Goal: Information Seeking & Learning: Learn about a topic

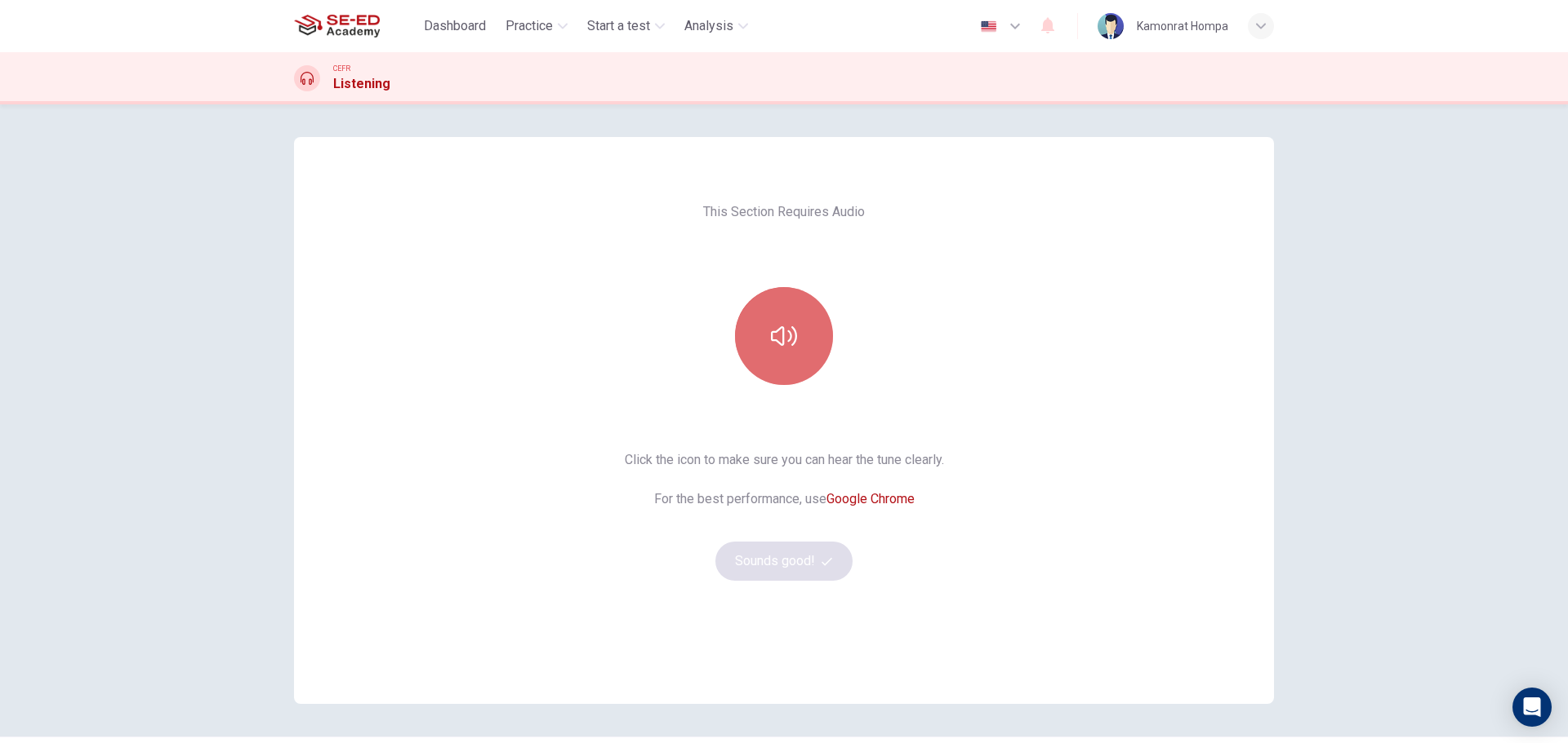
click at [801, 371] on button "button" at bounding box center [783, 336] width 98 height 98
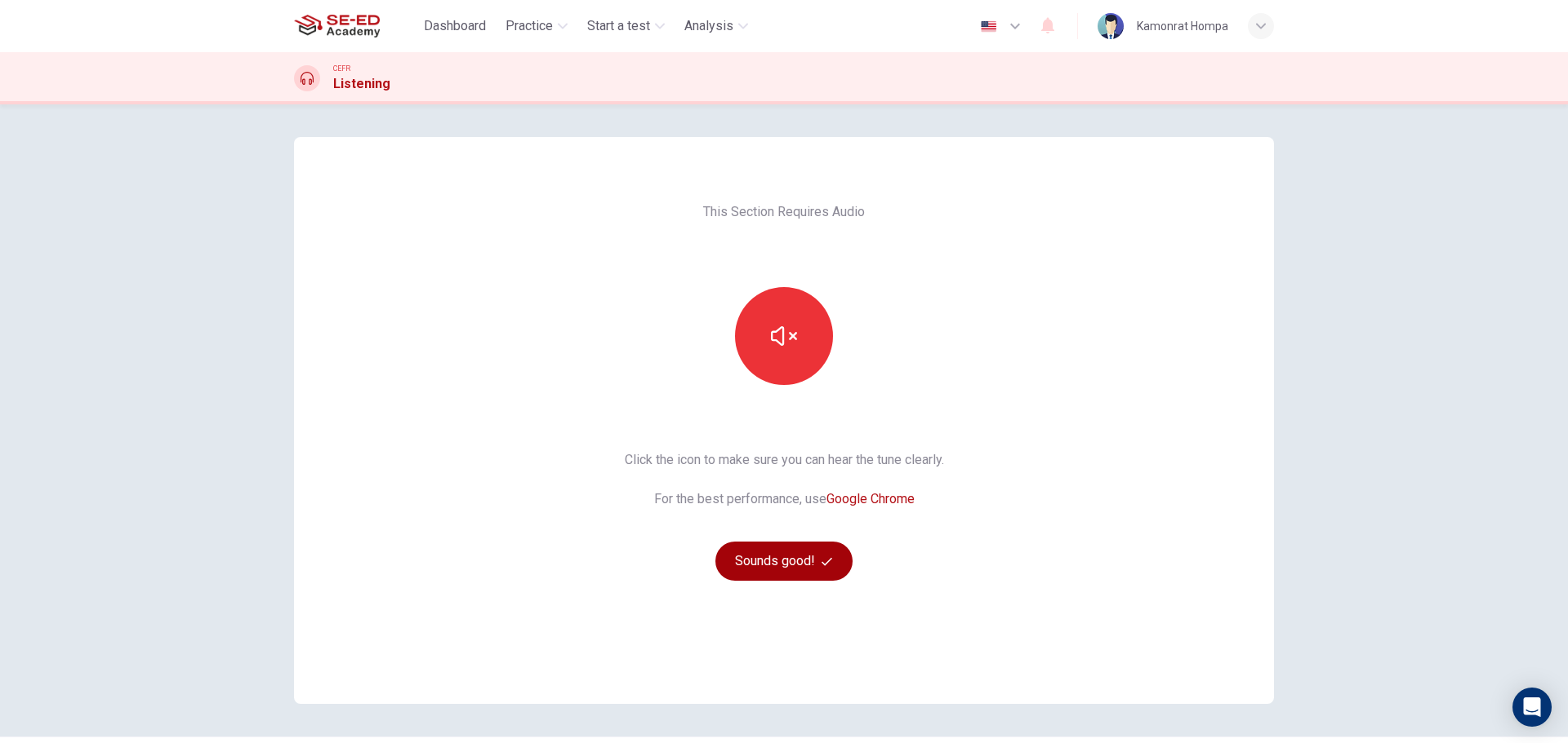
click at [811, 560] on button "Sounds good!" at bounding box center [784, 562] width 137 height 40
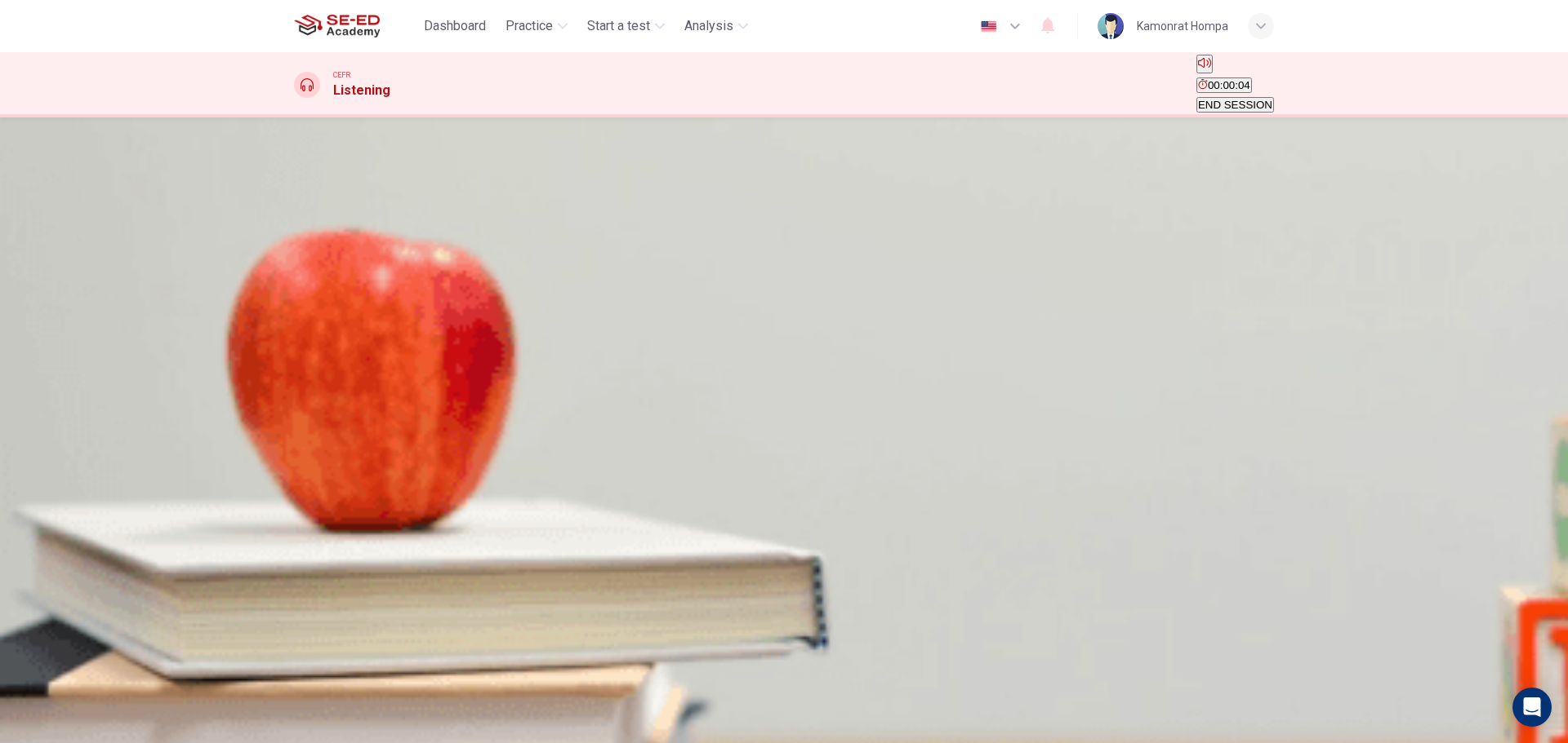
click at [297, 275] on button "button" at bounding box center [295, 268] width 3 height 16
click at [649, 235] on span "Geological evidence for continental drift" at bounding box center [554, 229] width 190 height 12
click at [928, 235] on span "Arguments against the theory of continental drift" at bounding box center [972, 229] width 231 height 12
click at [71, 701] on button "SUBMIT" at bounding box center [50, 711] width 44 height 58
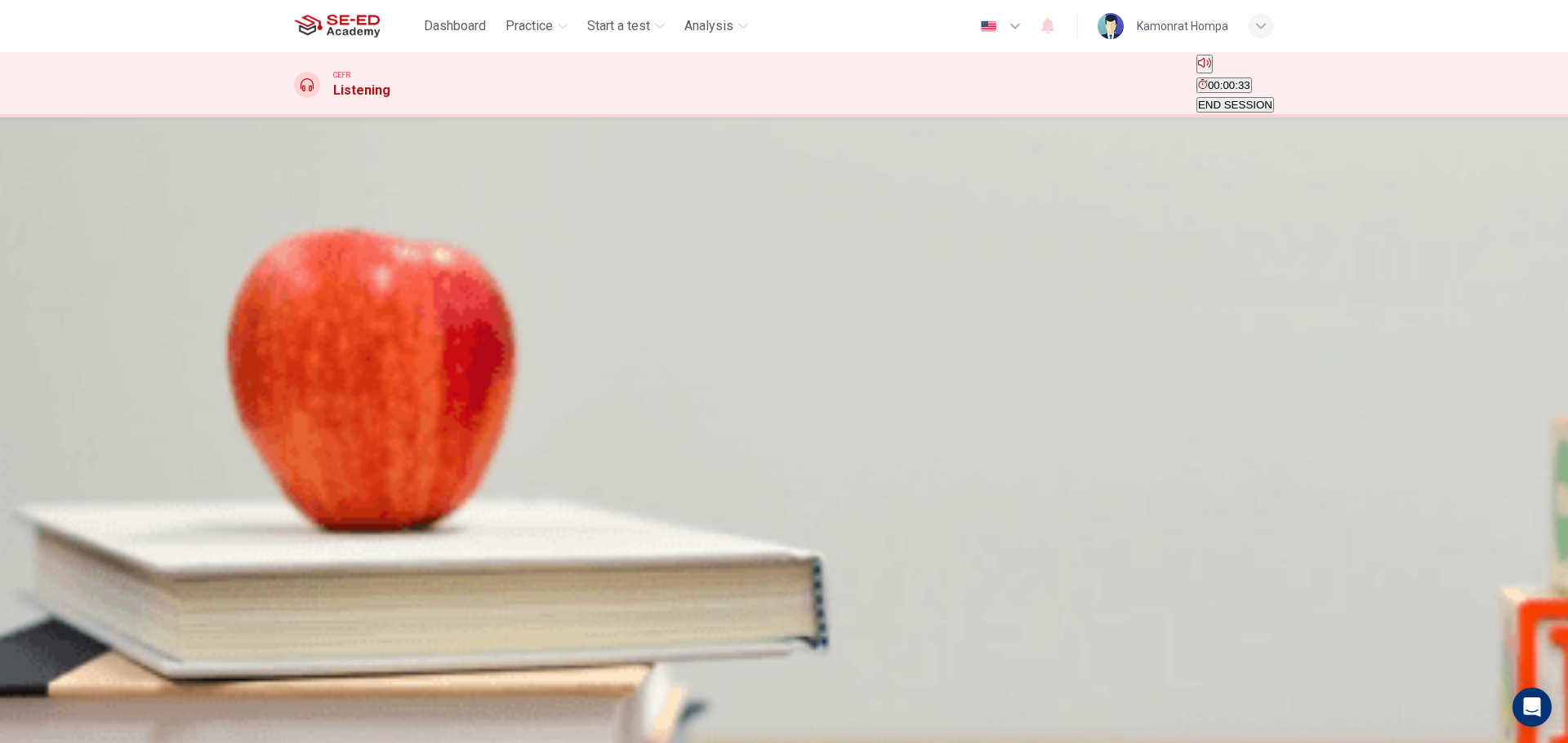
click at [596, 235] on span "He was the first person to notice how continents fitted together" at bounding box center [445, 229] width 300 height 12
click at [70, 710] on icon "button" at bounding box center [50, 716] width 41 height 30
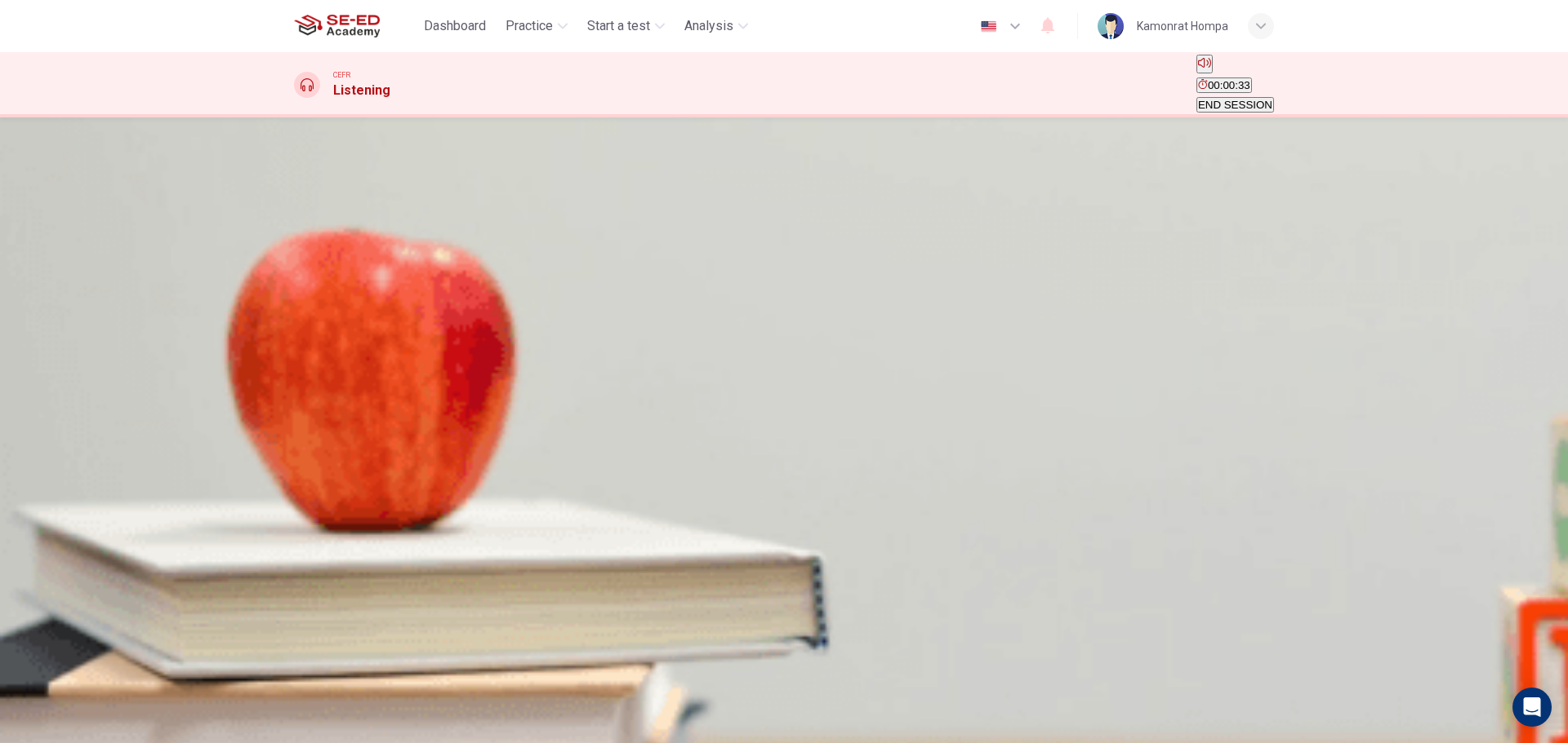
click at [626, 235] on span "The use of nuclear weapons increased the frequency of earthquakes" at bounding box center [461, 229] width 331 height 12
click at [71, 702] on button "SUBMIT" at bounding box center [50, 711] width 44 height 58
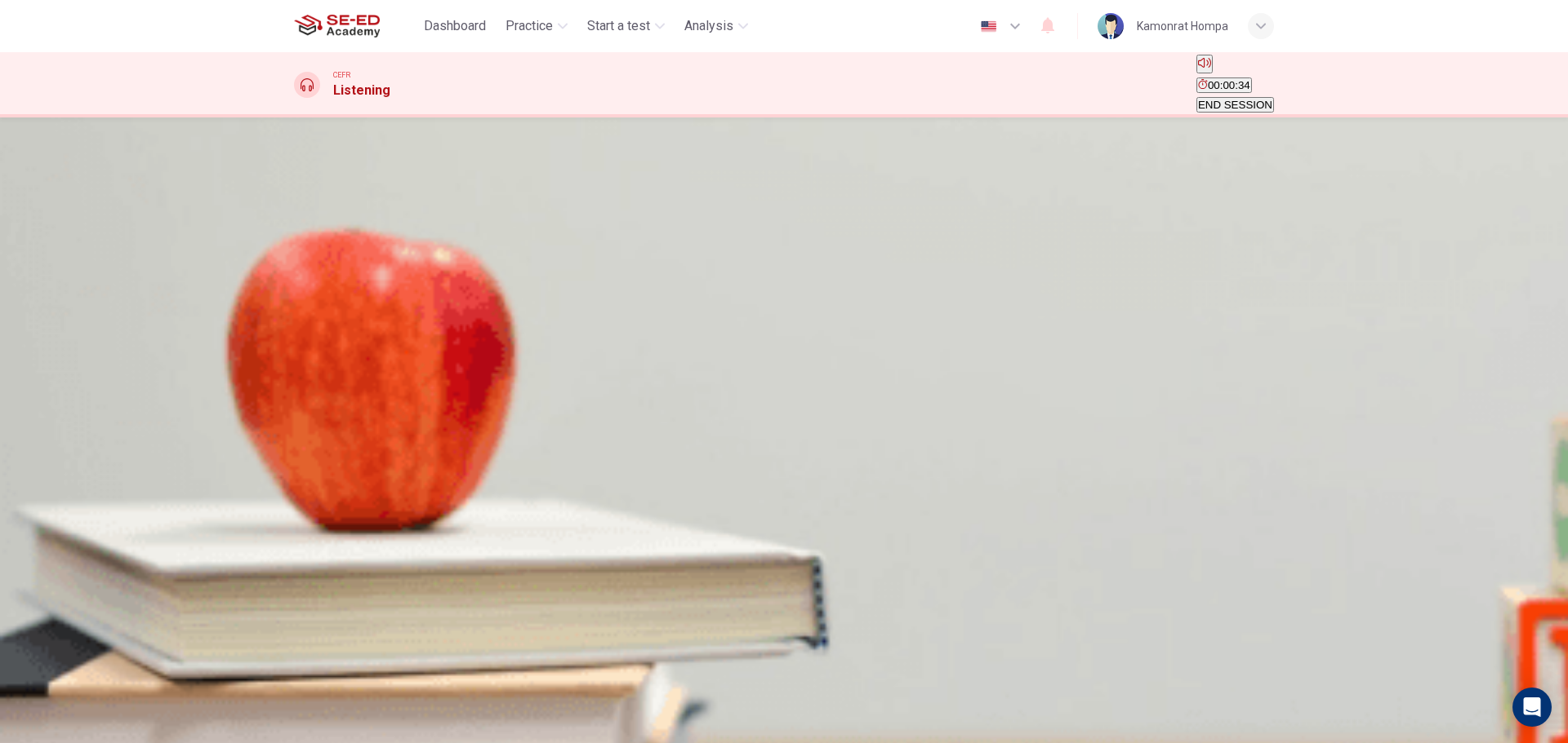
click at [718, 237] on button "B That continents move across the ocean floor" at bounding box center [609, 223] width 217 height 28
click at [71, 694] on button "SUBMIT" at bounding box center [50, 711] width 44 height 58
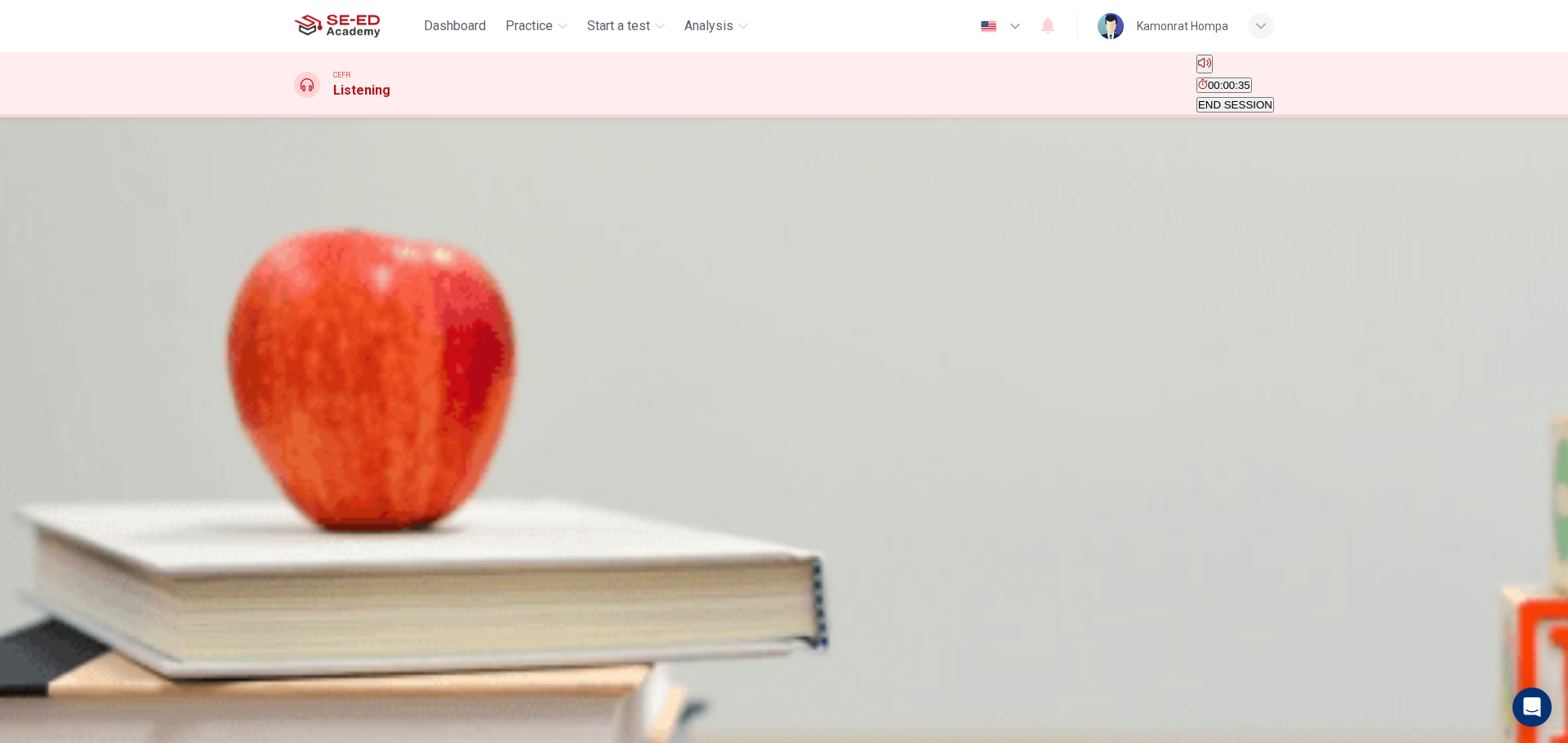
click at [26, 713] on icon "button" at bounding box center [14, 725] width 25 height 25
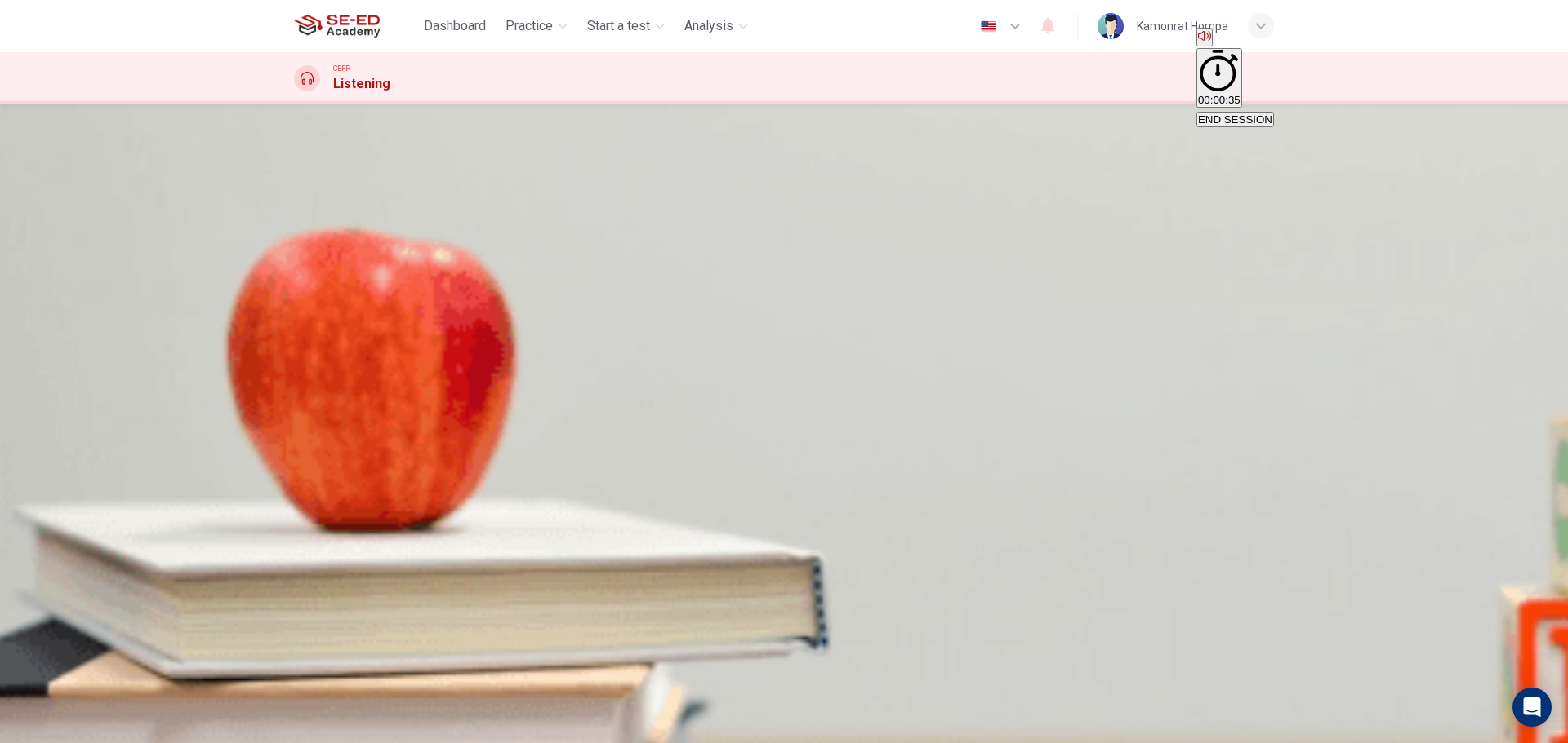
type input "11"
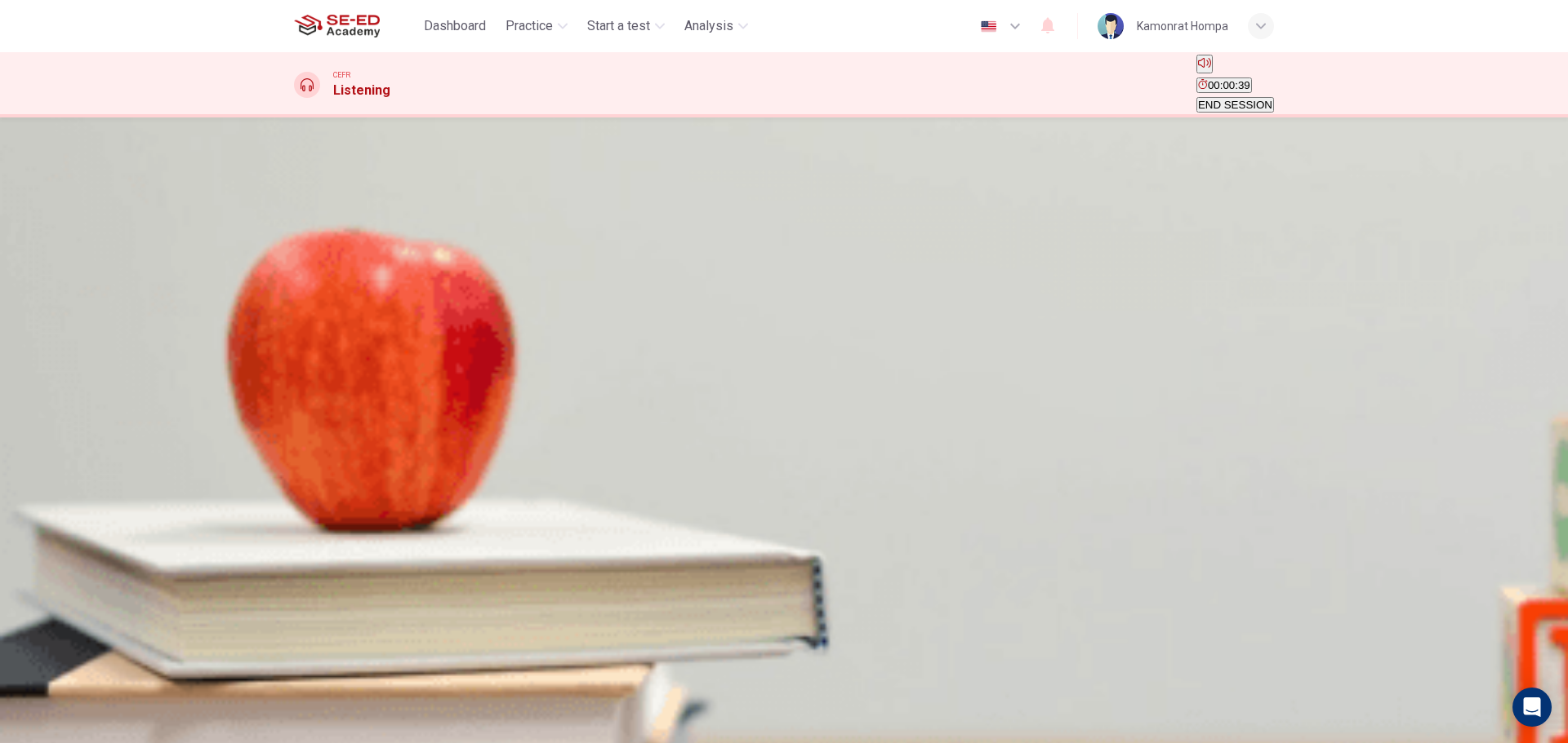
click at [297, 227] on button "button" at bounding box center [295, 219] width 3 height 16
click at [297, 312] on button "button" at bounding box center [295, 320] width 3 height 16
type input "0"
click at [303, 287] on div "A" at bounding box center [298, 281] width 7 height 12
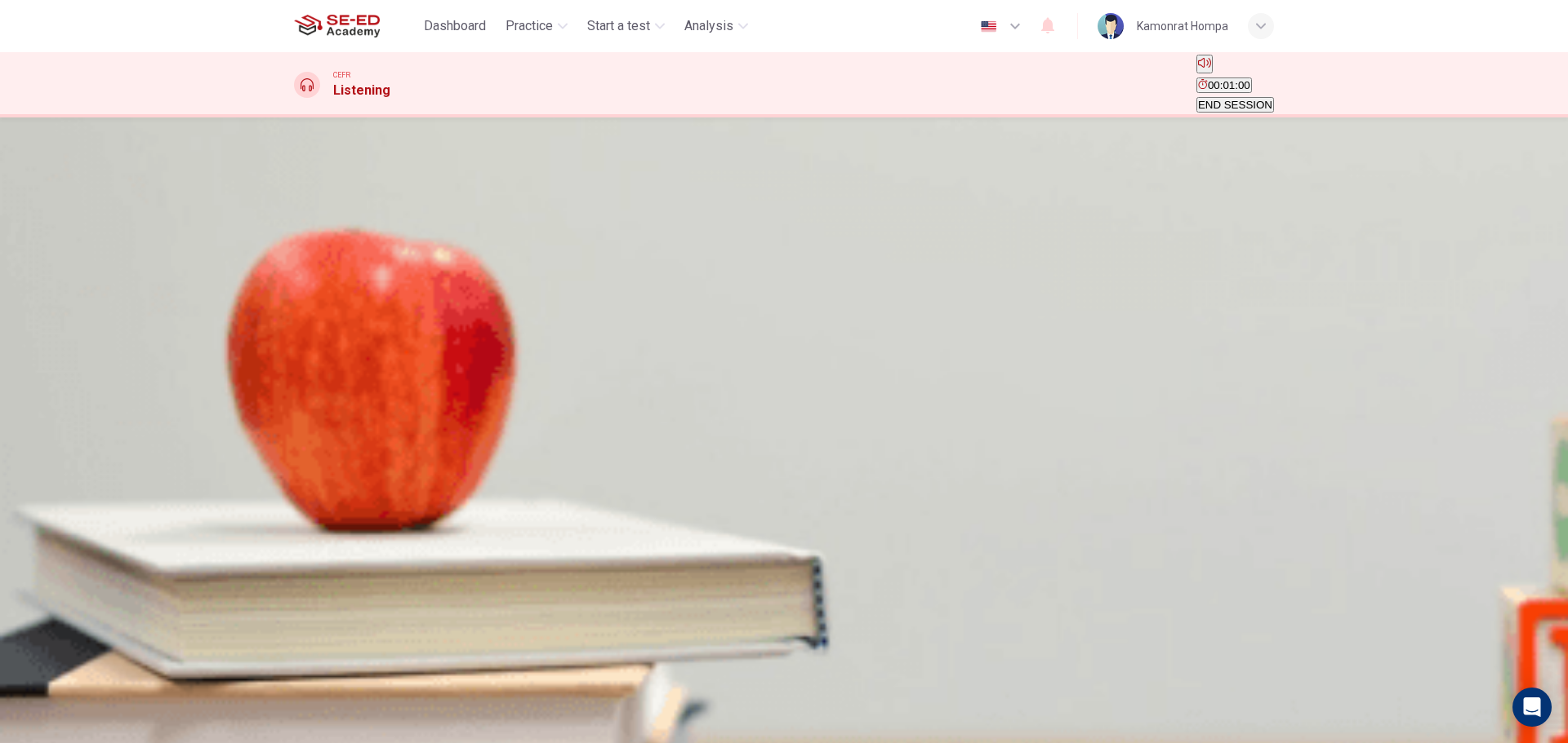
type input "5"
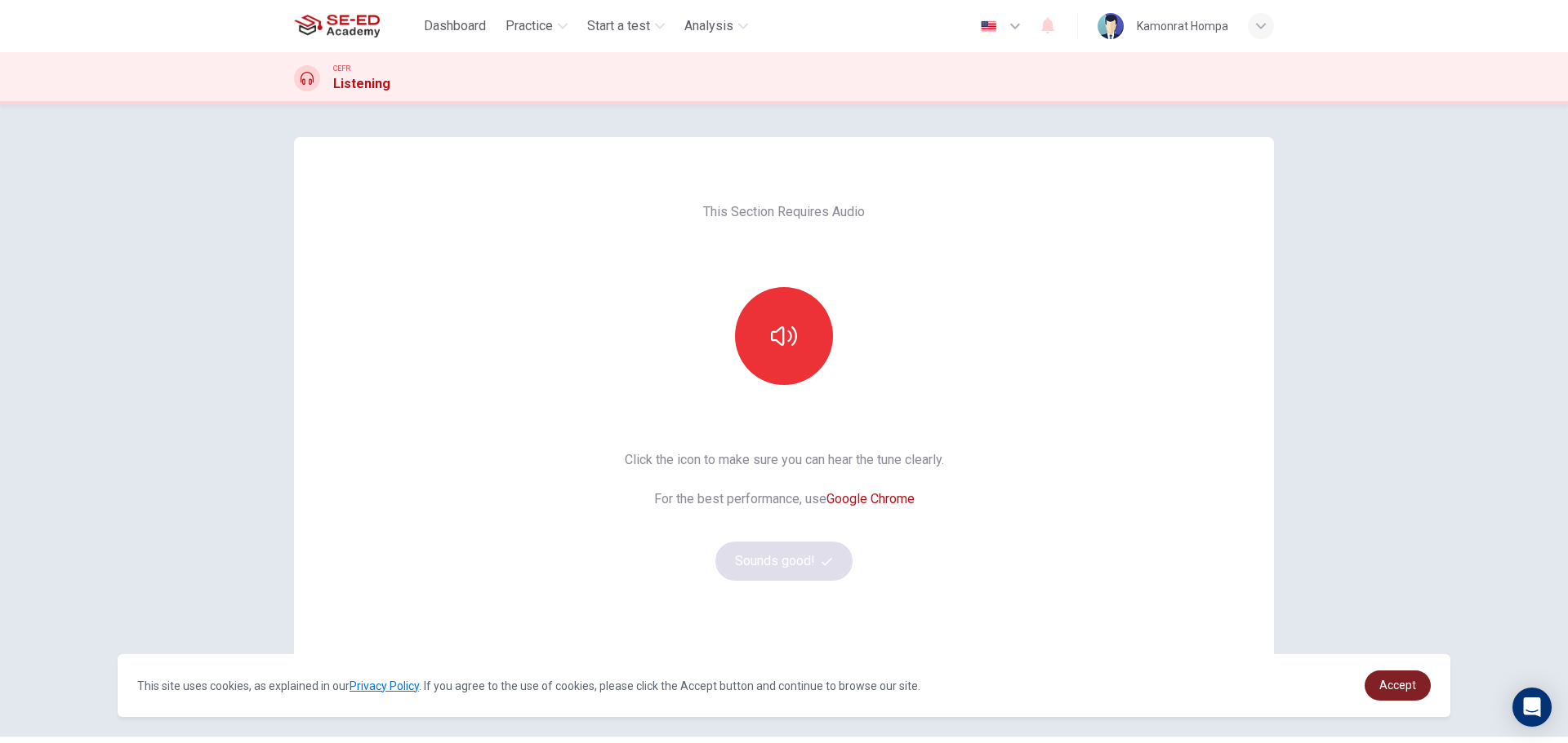
click at [1414, 692] on link "Accept" at bounding box center [1397, 686] width 66 height 30
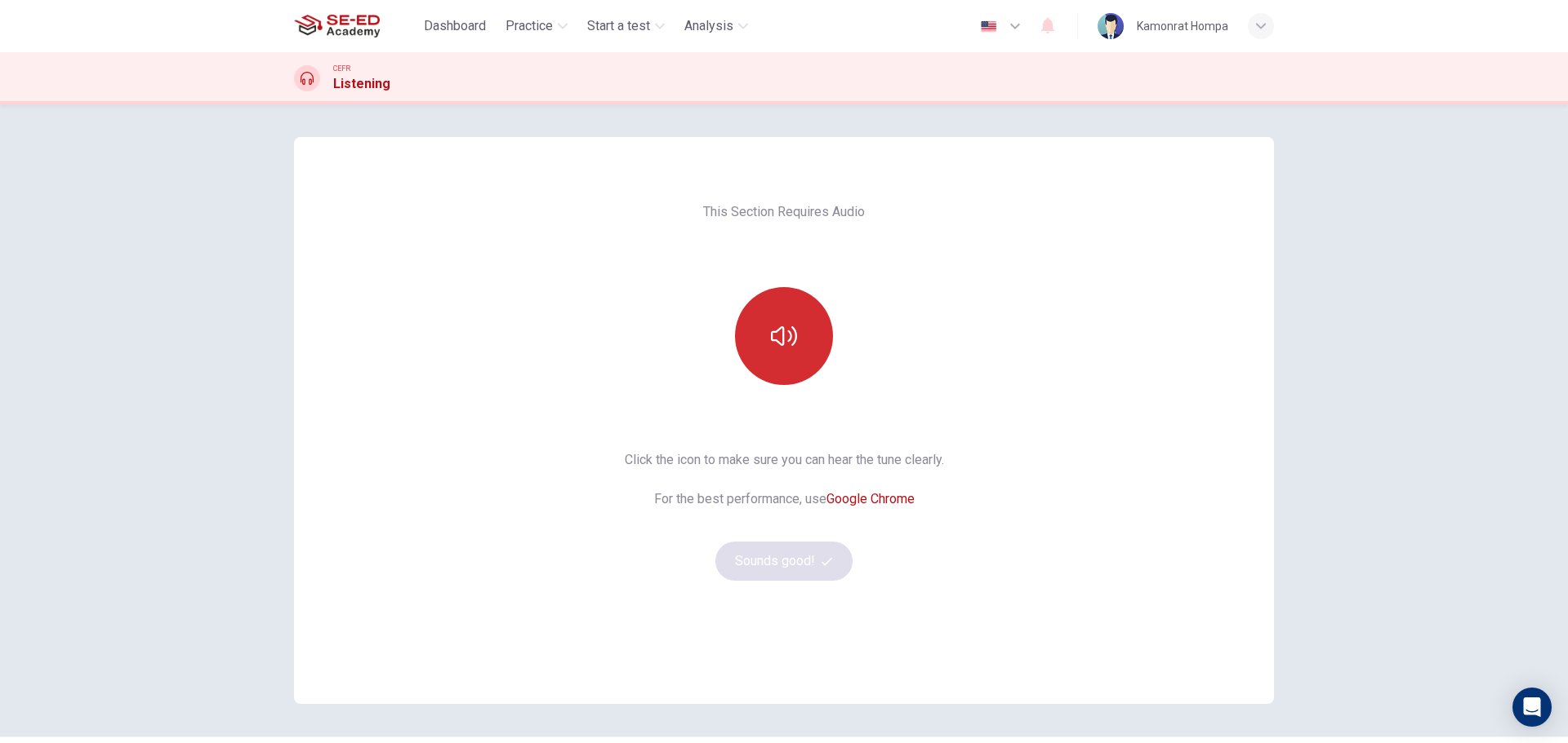
click at [809, 329] on button "button" at bounding box center [783, 336] width 98 height 98
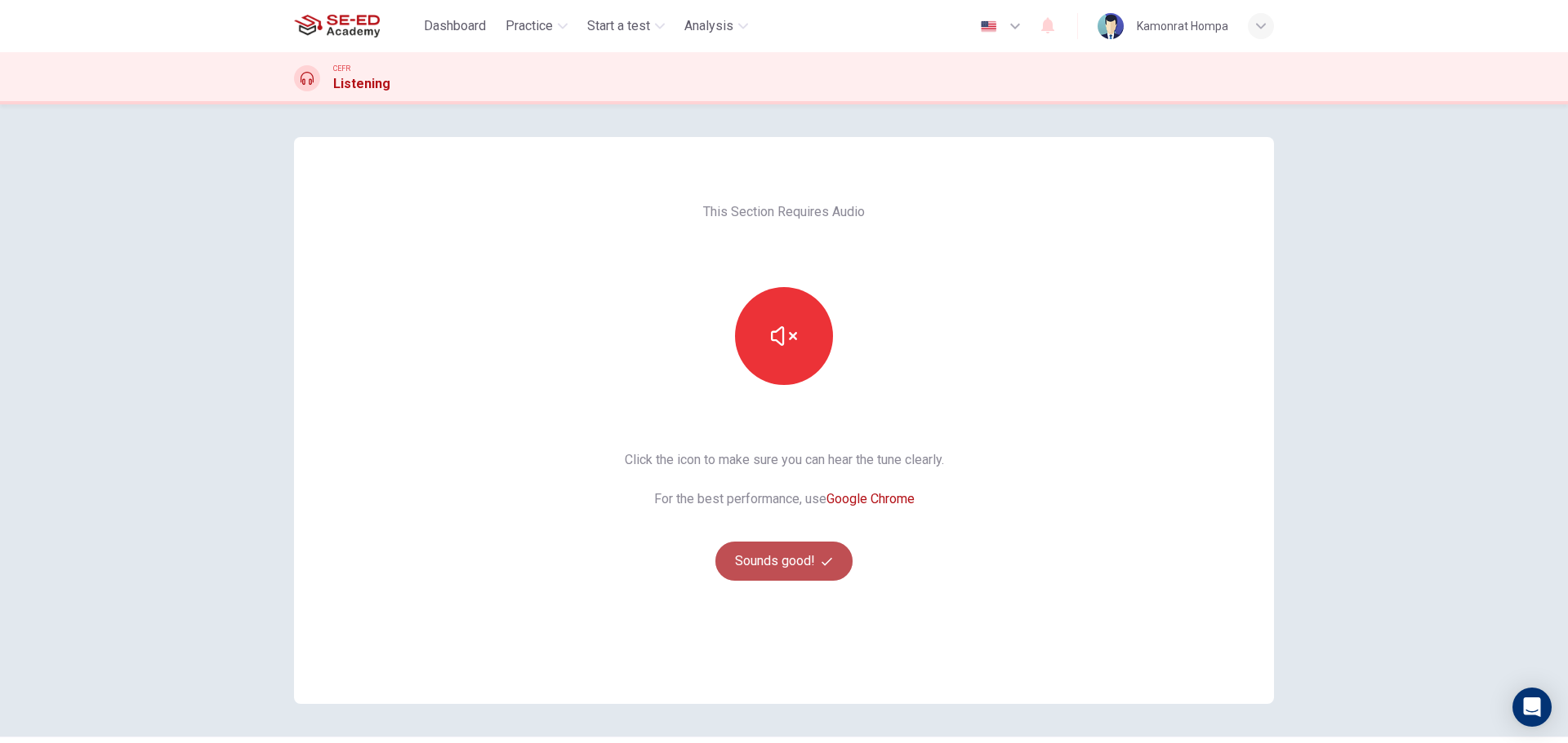
click at [827, 556] on button "Sounds good!" at bounding box center [784, 562] width 137 height 40
